Goal: Task Accomplishment & Management: Manage account settings

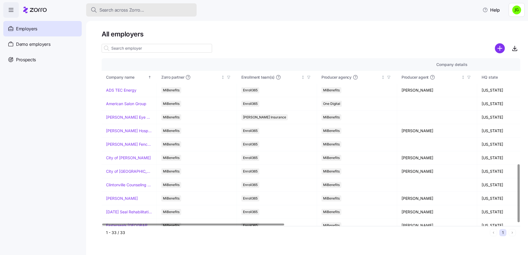
scroll to position [304, 0]
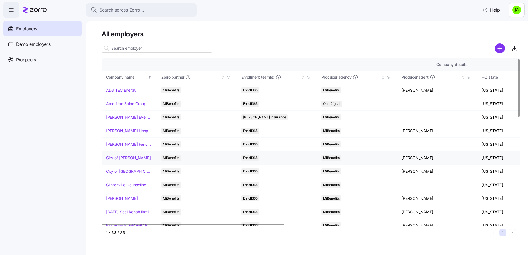
click at [129, 159] on link "City of [PERSON_NAME]" at bounding box center [128, 158] width 45 height 6
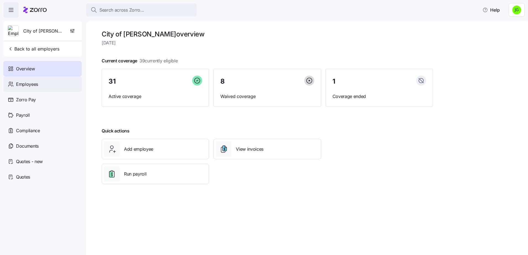
click at [24, 85] on span "Employees" at bounding box center [27, 84] width 22 height 7
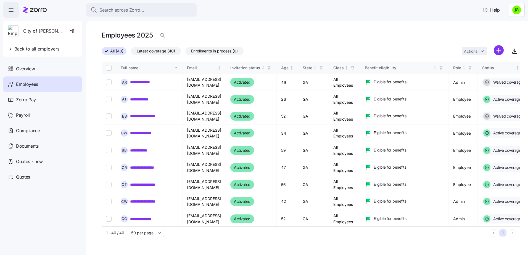
click at [436, 26] on div "**********" at bounding box center [307, 138] width 442 height 234
click at [70, 30] on icon "button" at bounding box center [73, 31] width 6 height 6
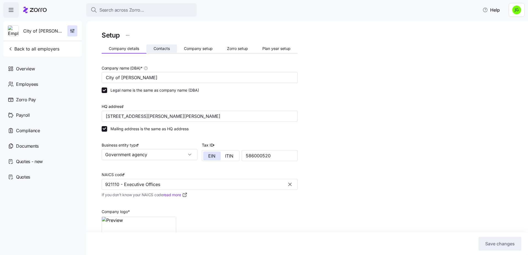
click at [163, 49] on span "Contacts" at bounding box center [161, 49] width 16 height 4
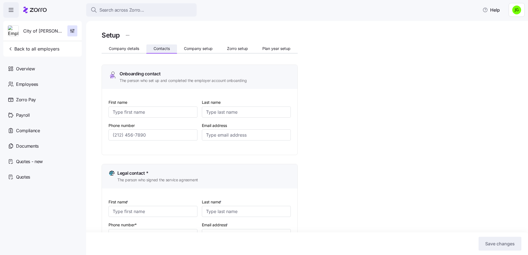
type input "Angel"
type input "[PERSON_NAME]"
type input "[EMAIL_ADDRESS][DOMAIN_NAME]"
type input "[PERSON_NAME]"
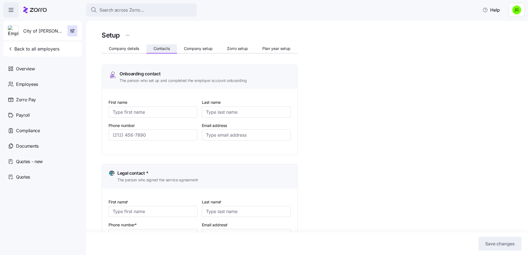
type input "[EMAIL_ADDRESS][DOMAIN_NAME]"
type input "Angel"
type input "[PERSON_NAME]"
type input "[EMAIL_ADDRESS][DOMAIN_NAME]"
type input "Angel"
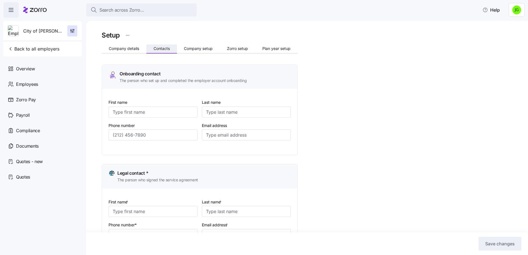
type input "[PERSON_NAME]"
type input "[EMAIL_ADDRESS][DOMAIN_NAME]"
type input "[PHONE_NUMBER]"
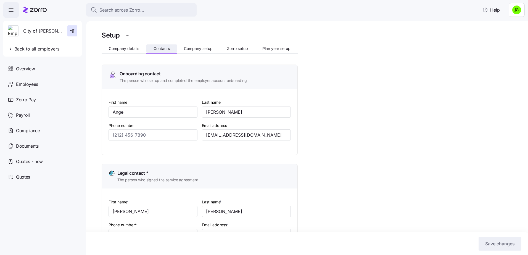
type input "[PHONE_NUMBER]"
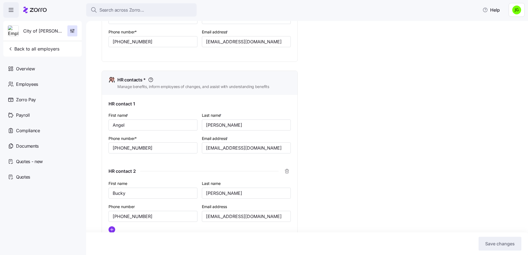
scroll to position [193, 0]
drag, startPoint x: 259, startPoint y: 148, endPoint x: 181, endPoint y: 143, distance: 79.1
click at [181, 143] on div "First name * [PERSON_NAME] Last name * [PERSON_NAME] Phone number* [PHONE_NUMBE…" at bounding box center [199, 136] width 187 height 55
drag, startPoint x: 269, startPoint y: 218, endPoint x: 176, endPoint y: 217, distance: 93.3
click at [176, 217] on div "First name [PERSON_NAME] Last name [PERSON_NAME] Phone number [PHONE_NUMBER] Em…" at bounding box center [199, 208] width 187 height 62
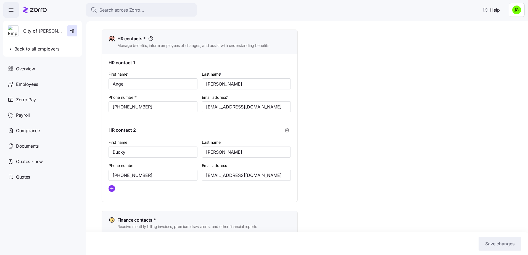
scroll to position [248, 0]
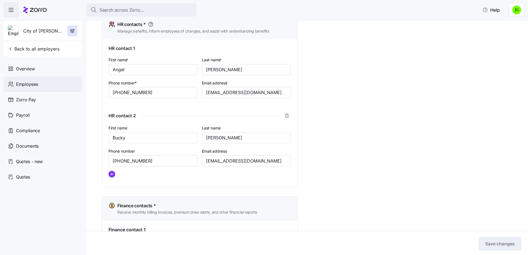
click at [31, 84] on span "Employees" at bounding box center [27, 84] width 22 height 7
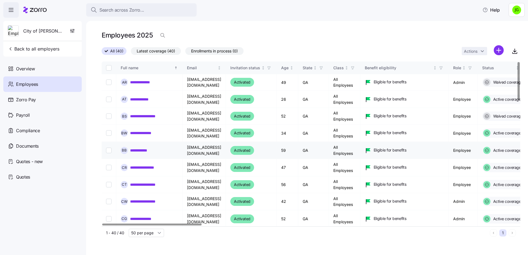
click at [153, 148] on link "**********" at bounding box center [142, 151] width 25 height 6
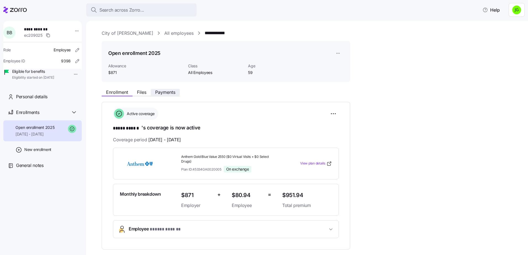
click at [172, 92] on span "Payments" at bounding box center [165, 92] width 20 height 4
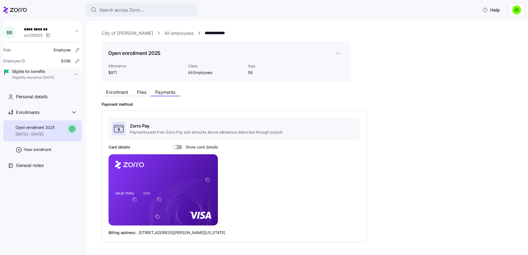
click at [178, 148] on span at bounding box center [180, 147] width 6 height 4
click at [173, 145] on input "Show card details" at bounding box center [173, 145] width 0 height 0
